Goal: Participate in discussion: Engage in conversation with other users on a specific topic

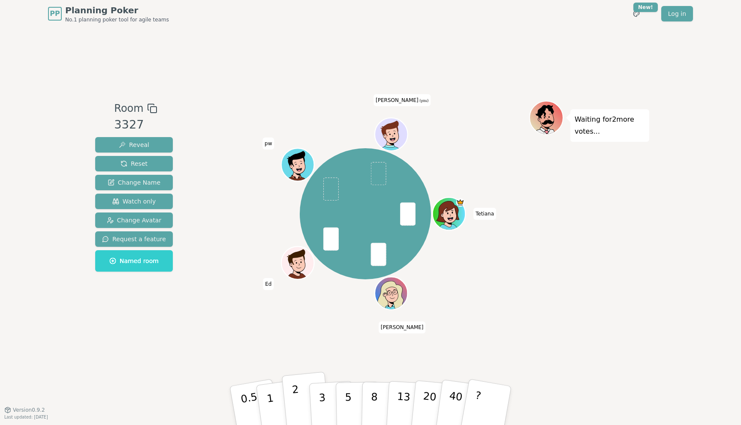
click at [299, 386] on button "2" at bounding box center [306, 406] width 49 height 68
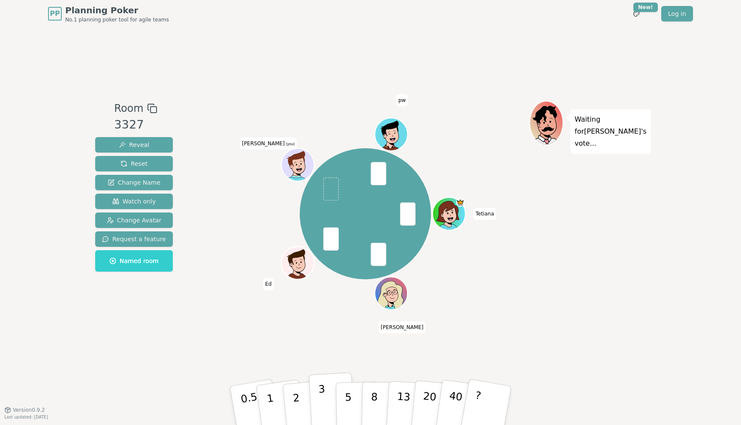
click at [324, 395] on p "3" at bounding box center [322, 406] width 9 height 47
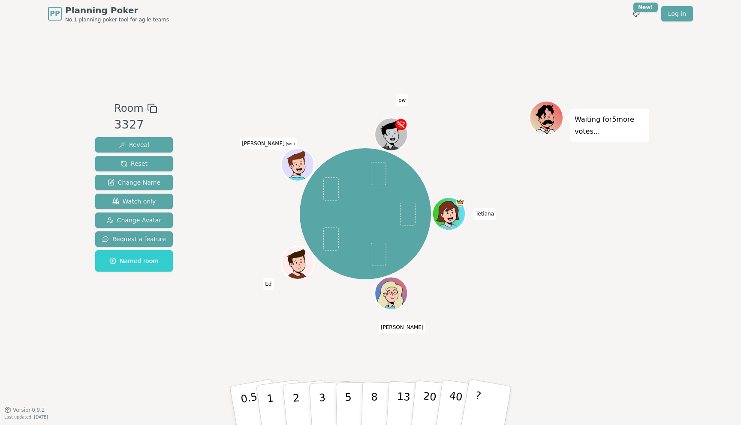
click at [404, 48] on div "Room 3327 Reveal Reset Change Name Watch only Change Avatar Request a feature N…" at bounding box center [371, 218] width 558 height 383
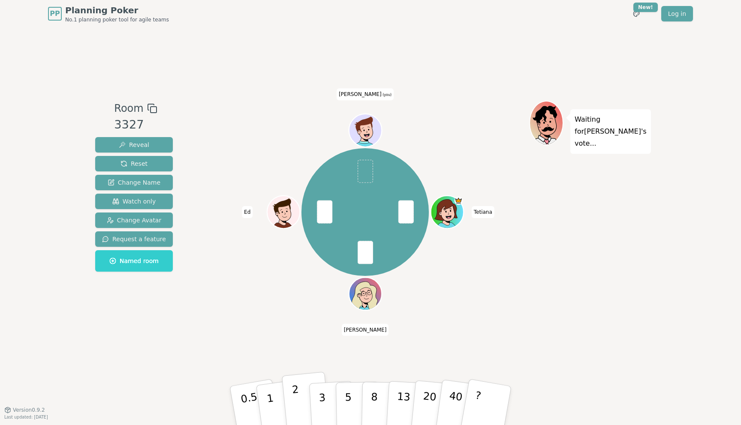
click at [307, 416] on button "2" at bounding box center [306, 406] width 49 height 68
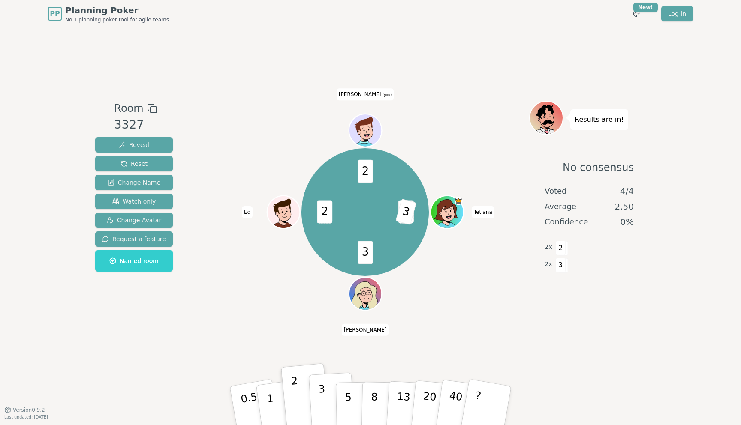
click at [325, 392] on button "3" at bounding box center [332, 406] width 47 height 67
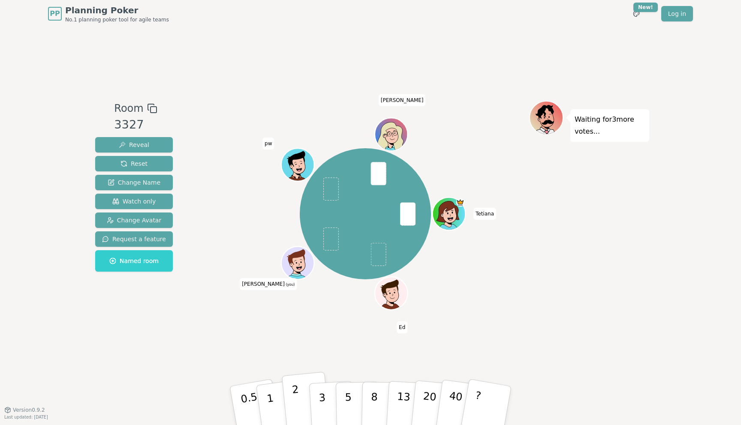
click at [298, 398] on p "2" at bounding box center [297, 407] width 11 height 47
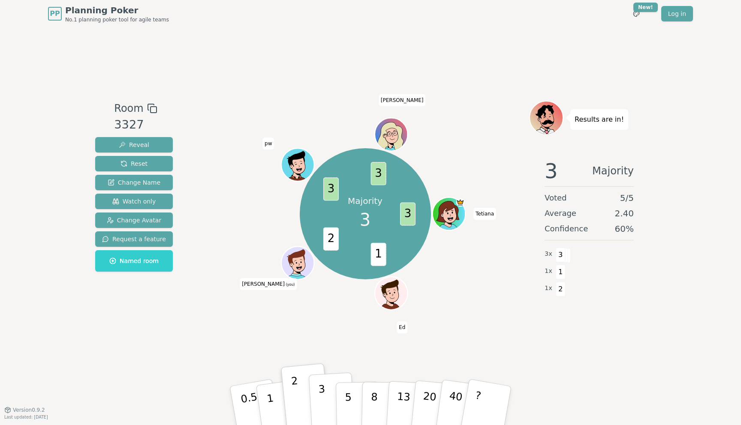
click at [326, 395] on button "3" at bounding box center [332, 406] width 47 height 67
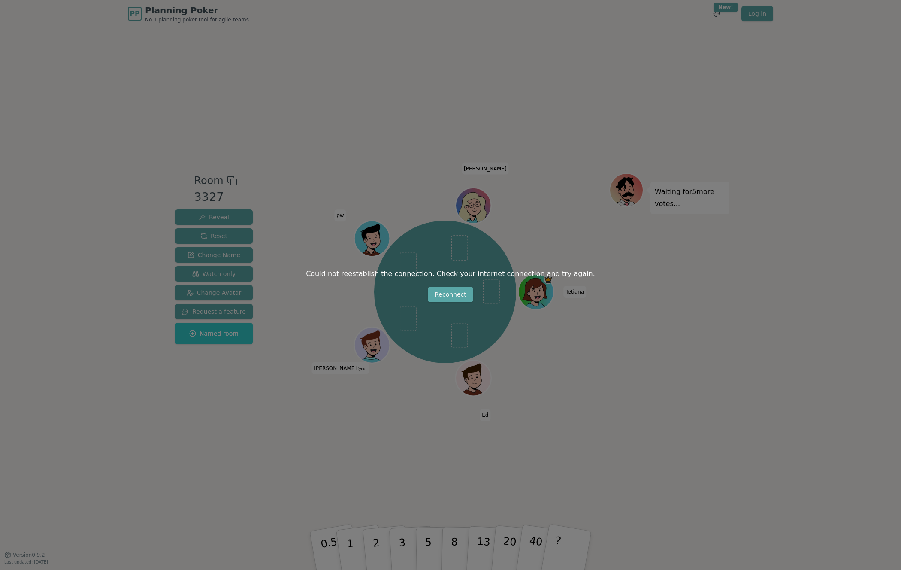
click at [417, 58] on div "Could not reestablish the connection. Check your internet connection and try ag…" at bounding box center [450, 285] width 901 height 570
